Goal: Use online tool/utility

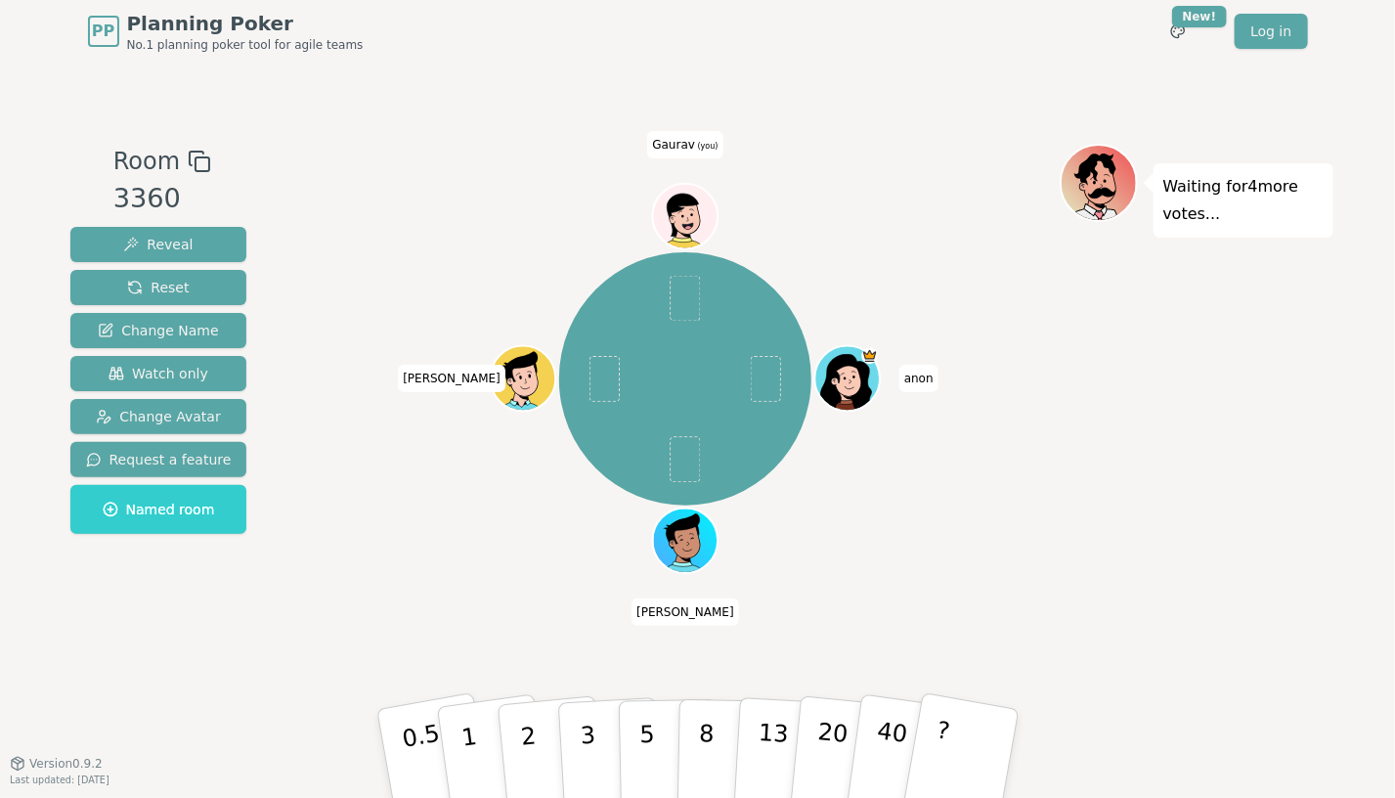
click at [692, 209] on icon at bounding box center [687, 212] width 51 height 8
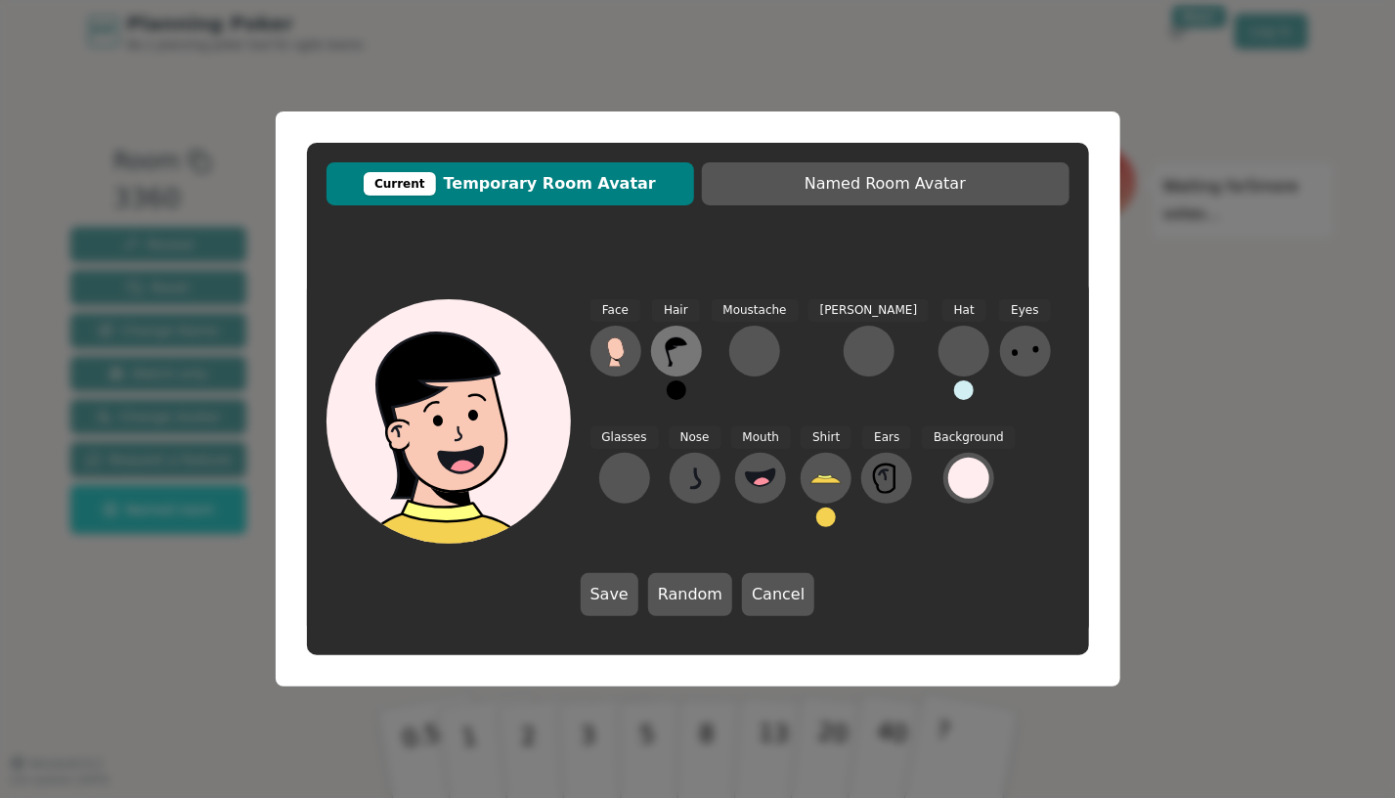
click at [667, 362] on icon at bounding box center [676, 350] width 31 height 31
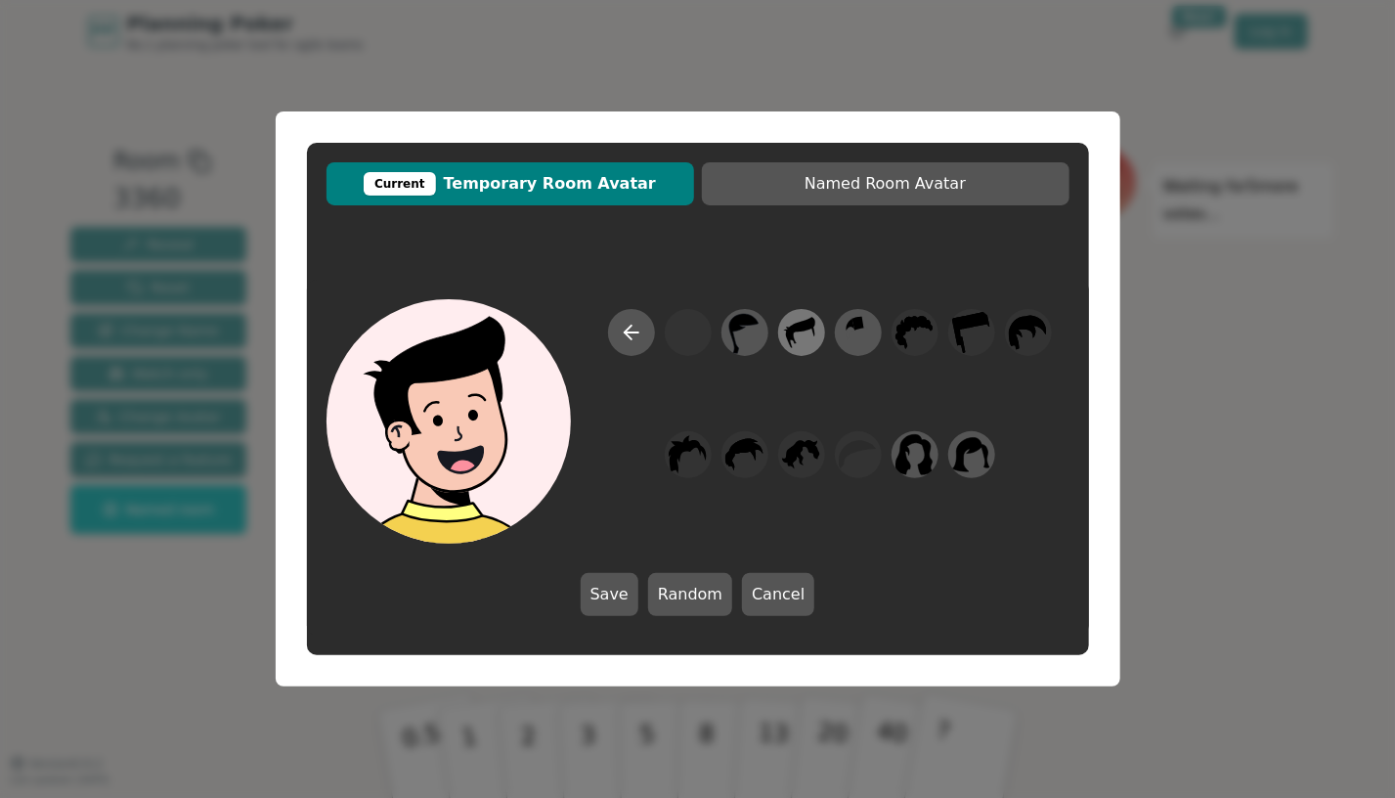
click at [803, 343] on icon at bounding box center [801, 333] width 38 height 44
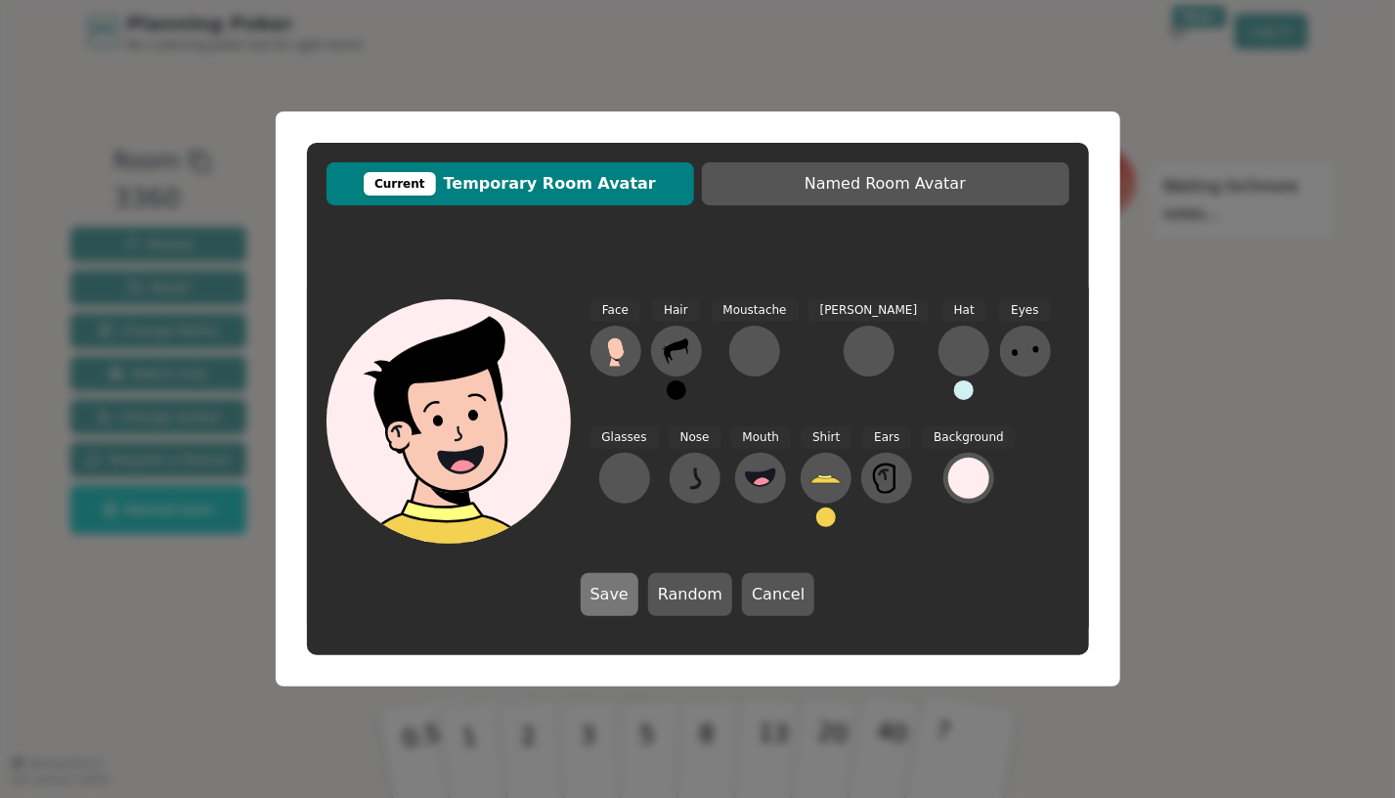
click at [626, 604] on button "Save" at bounding box center [610, 594] width 58 height 43
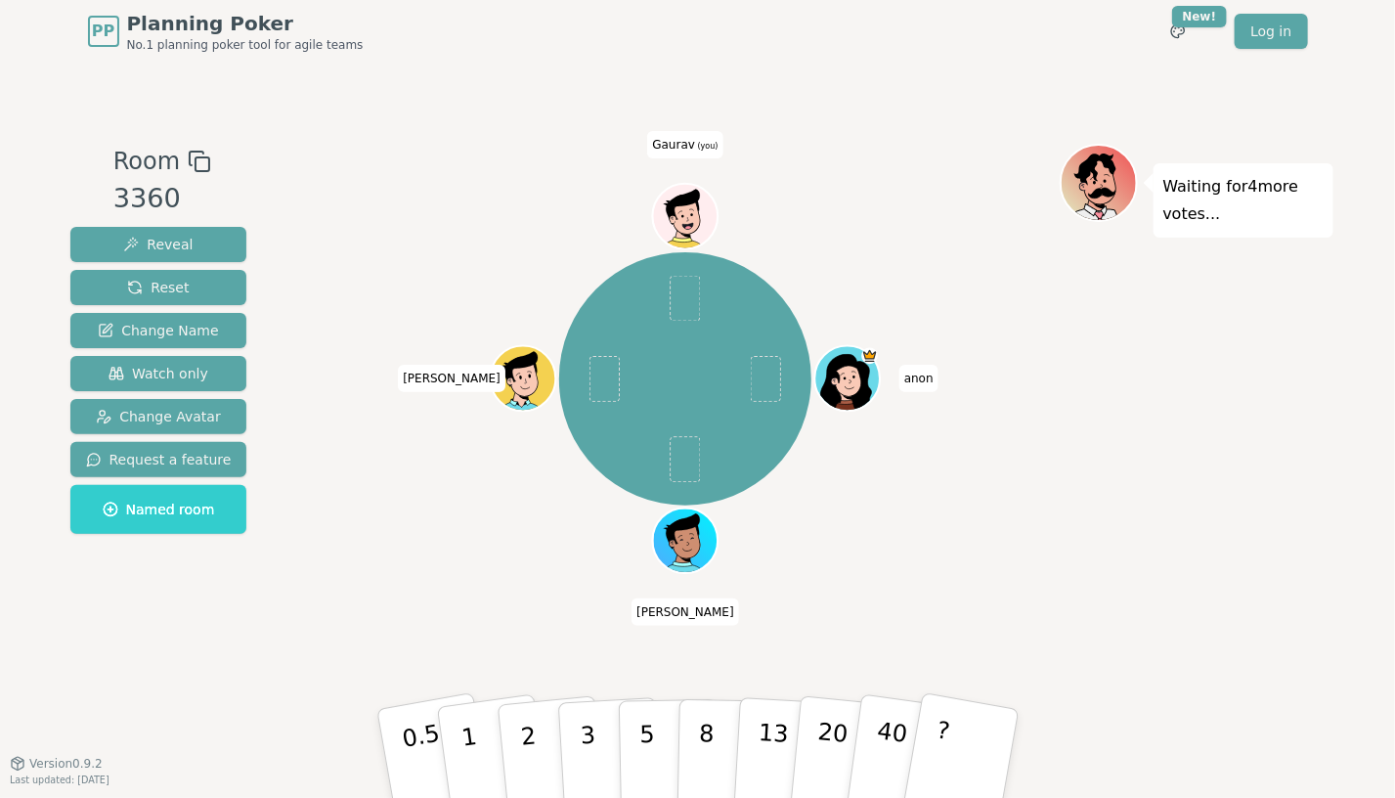
click at [676, 225] on icon at bounding box center [688, 226] width 31 height 11
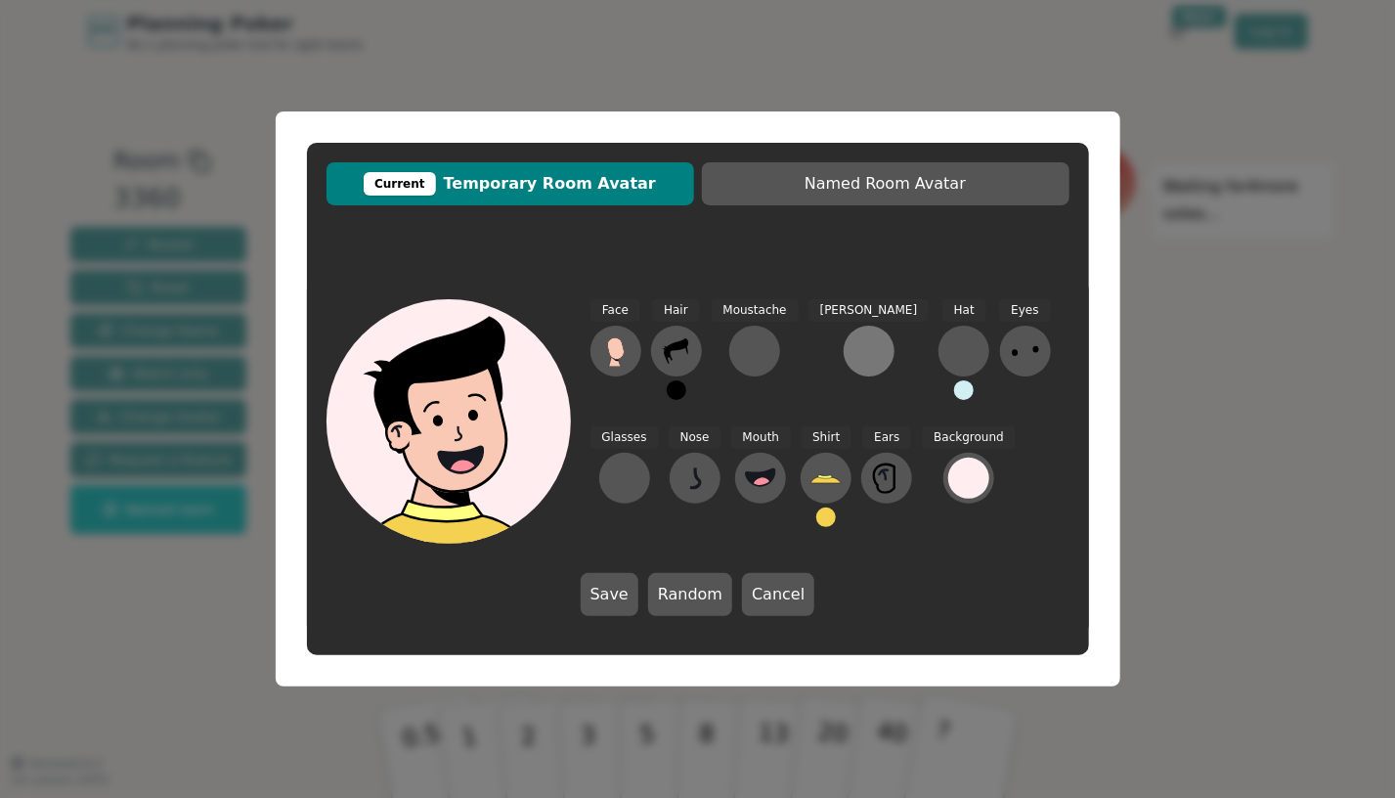
click at [853, 363] on div at bounding box center [868, 350] width 31 height 31
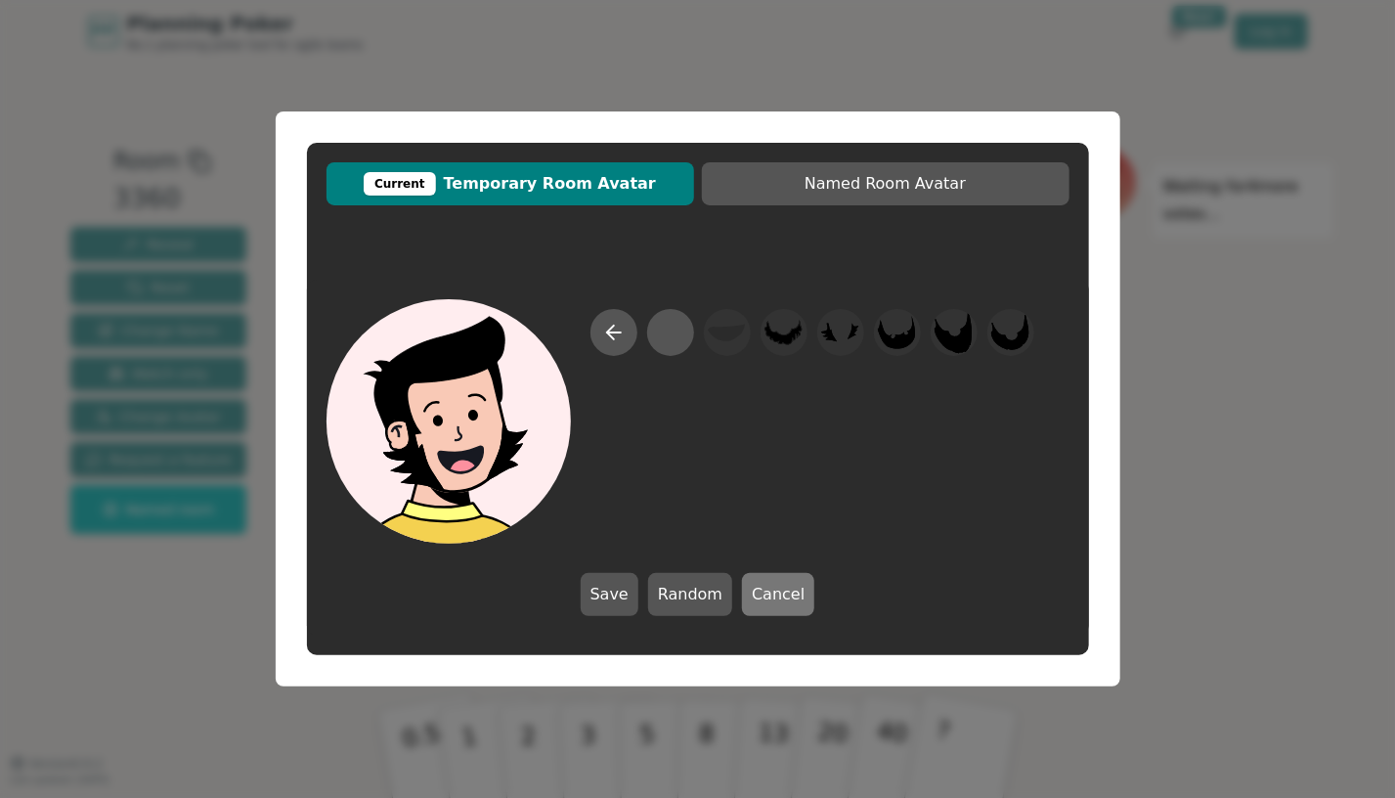
click at [764, 600] on button "Cancel" at bounding box center [778, 594] width 72 height 43
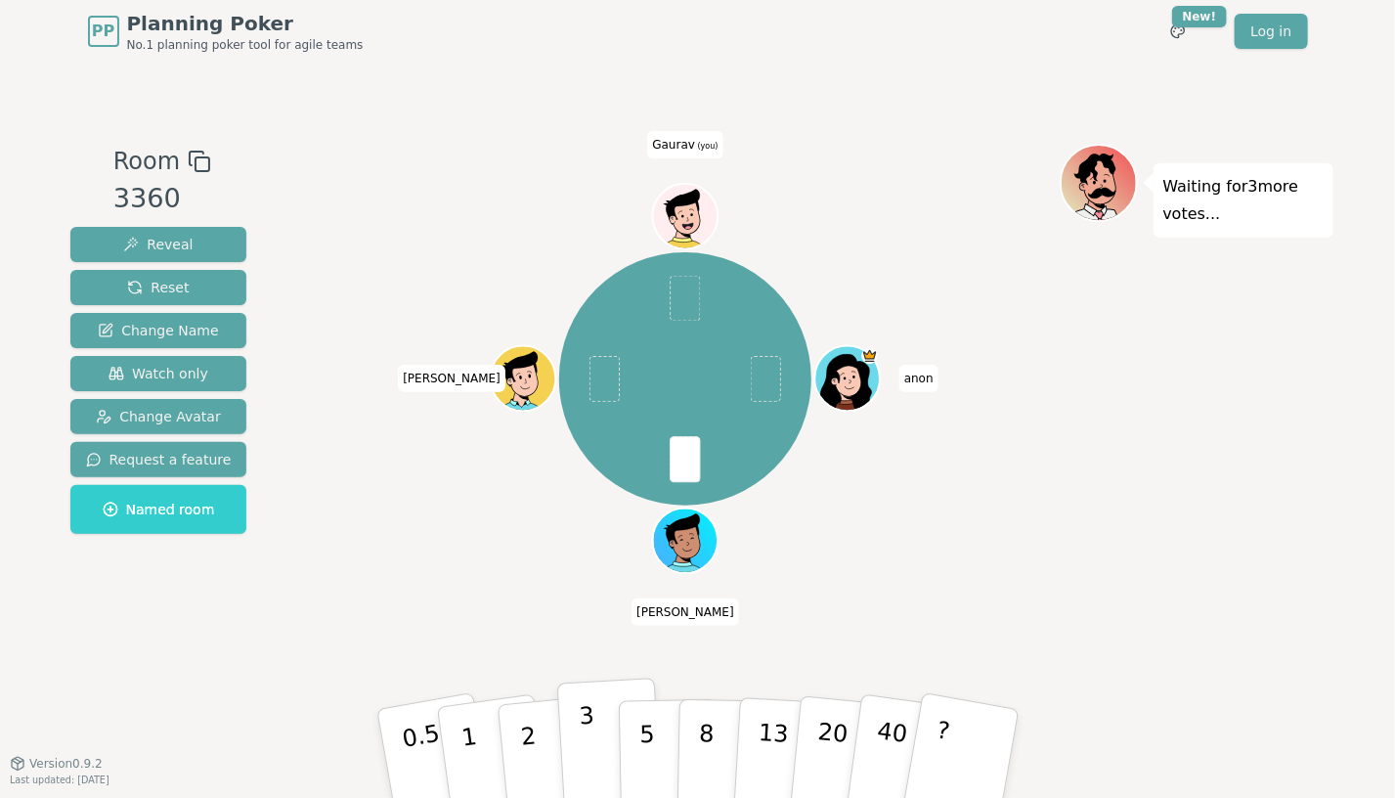
click at [581, 728] on p "3" at bounding box center [589, 755] width 22 height 107
click at [604, 744] on button "3" at bounding box center [609, 753] width 107 height 153
click at [610, 726] on button "3" at bounding box center [609, 753] width 107 height 153
click at [642, 738] on p "5" at bounding box center [646, 754] width 17 height 106
